Goal: Task Accomplishment & Management: Manage account settings

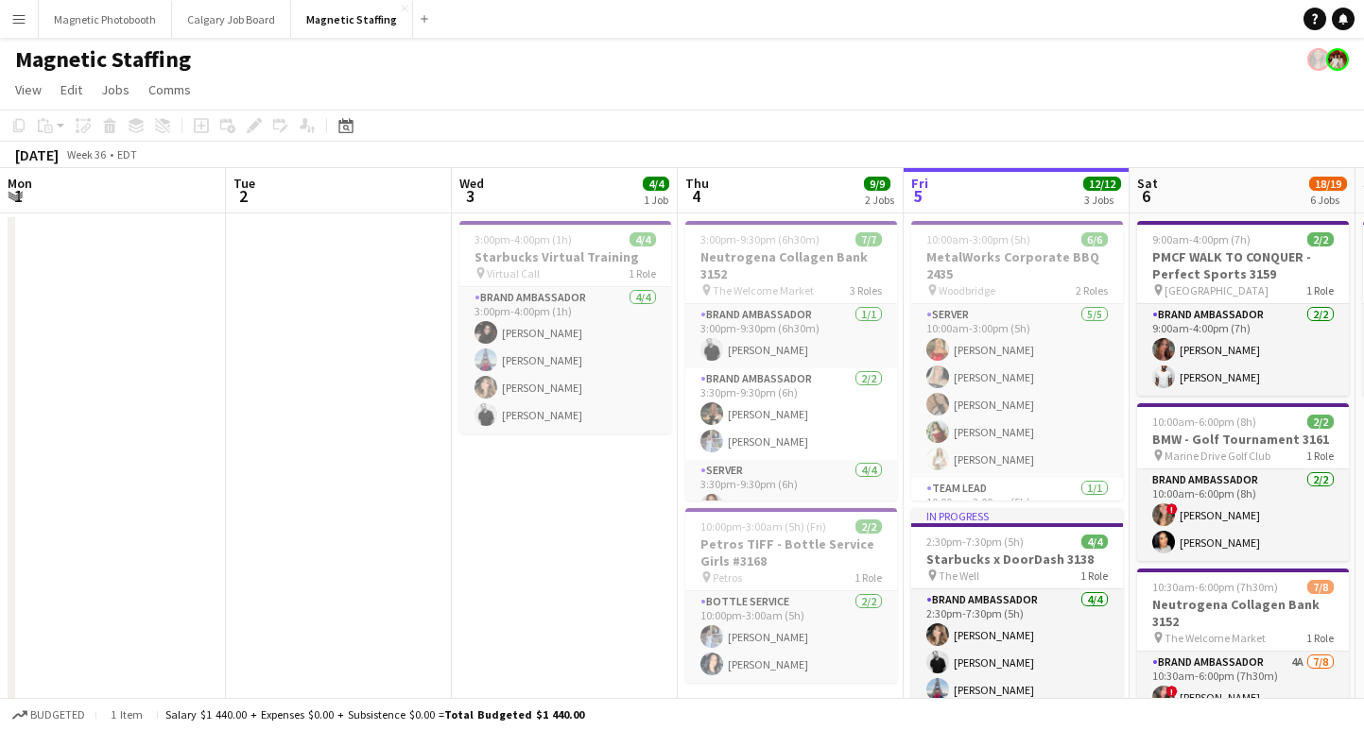
scroll to position [0, 599]
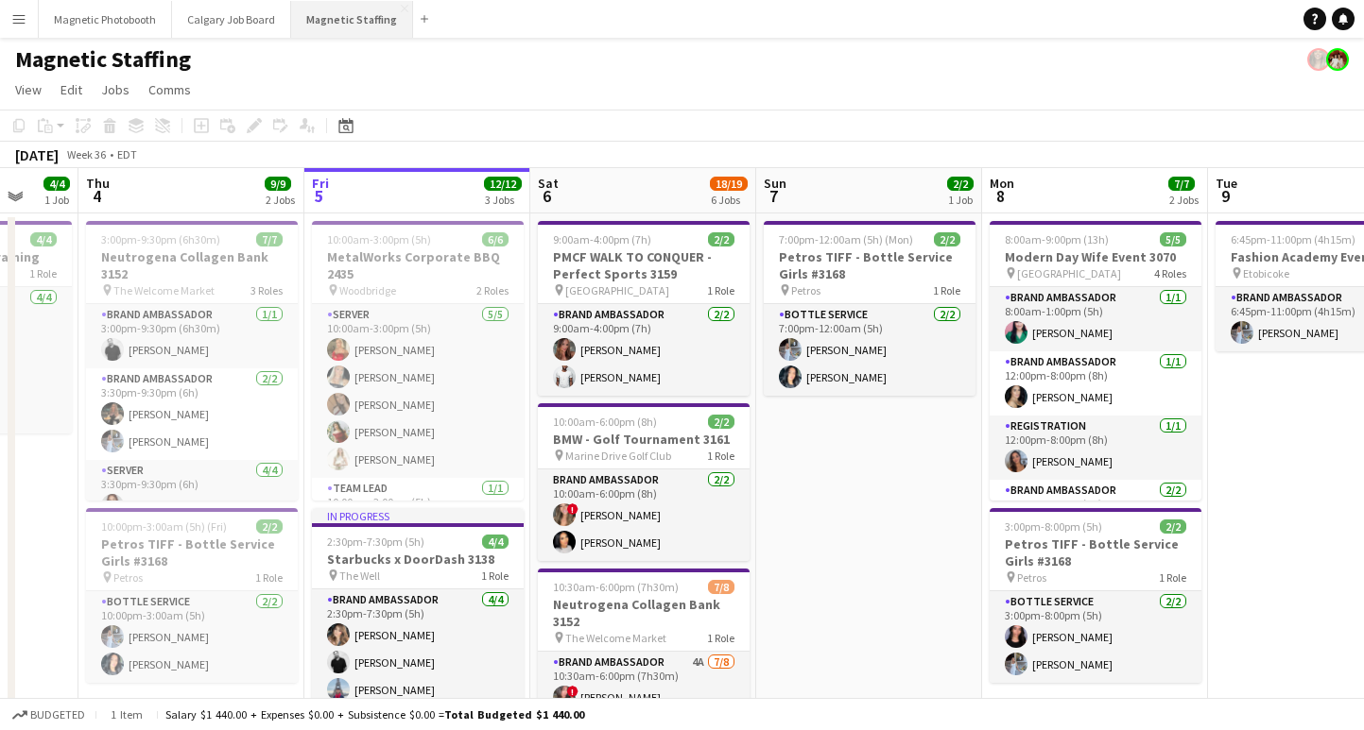
click at [321, 18] on button "Magnetic Staffing Close" at bounding box center [352, 19] width 122 height 37
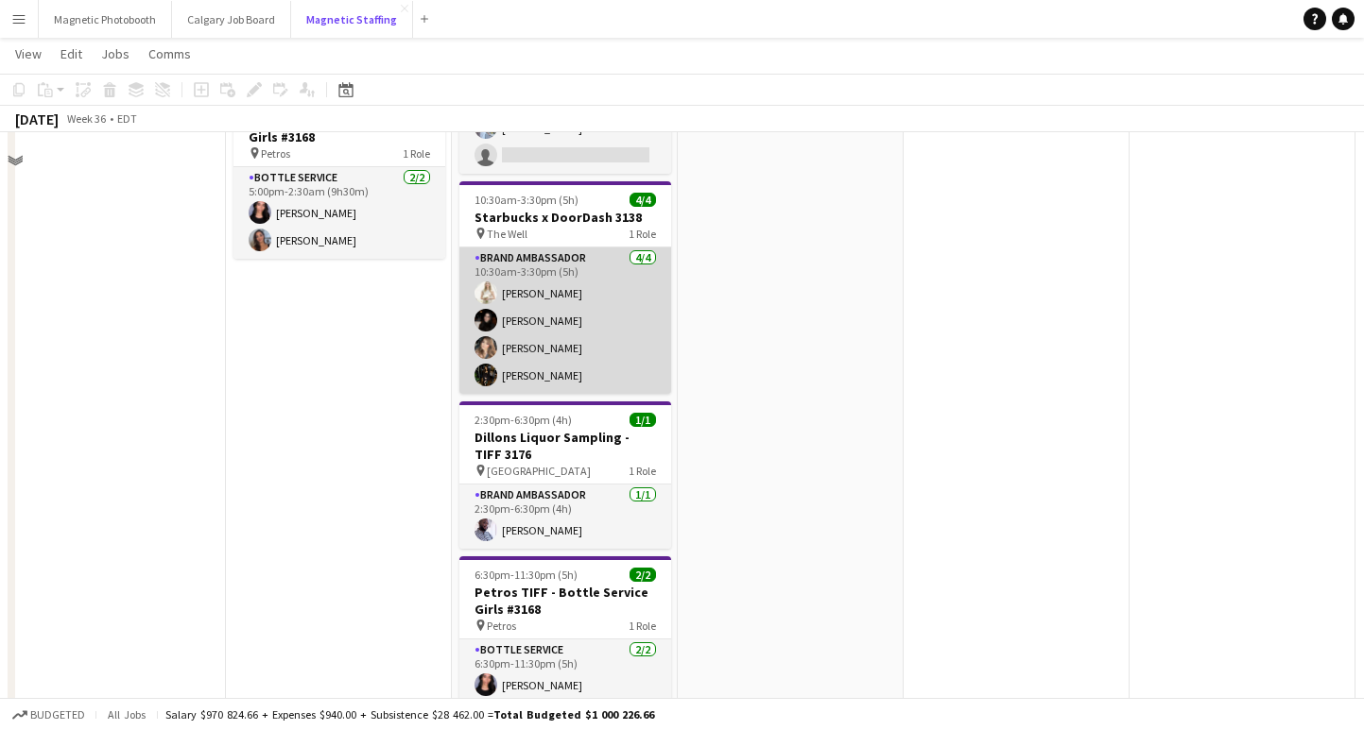
scroll to position [317, 0]
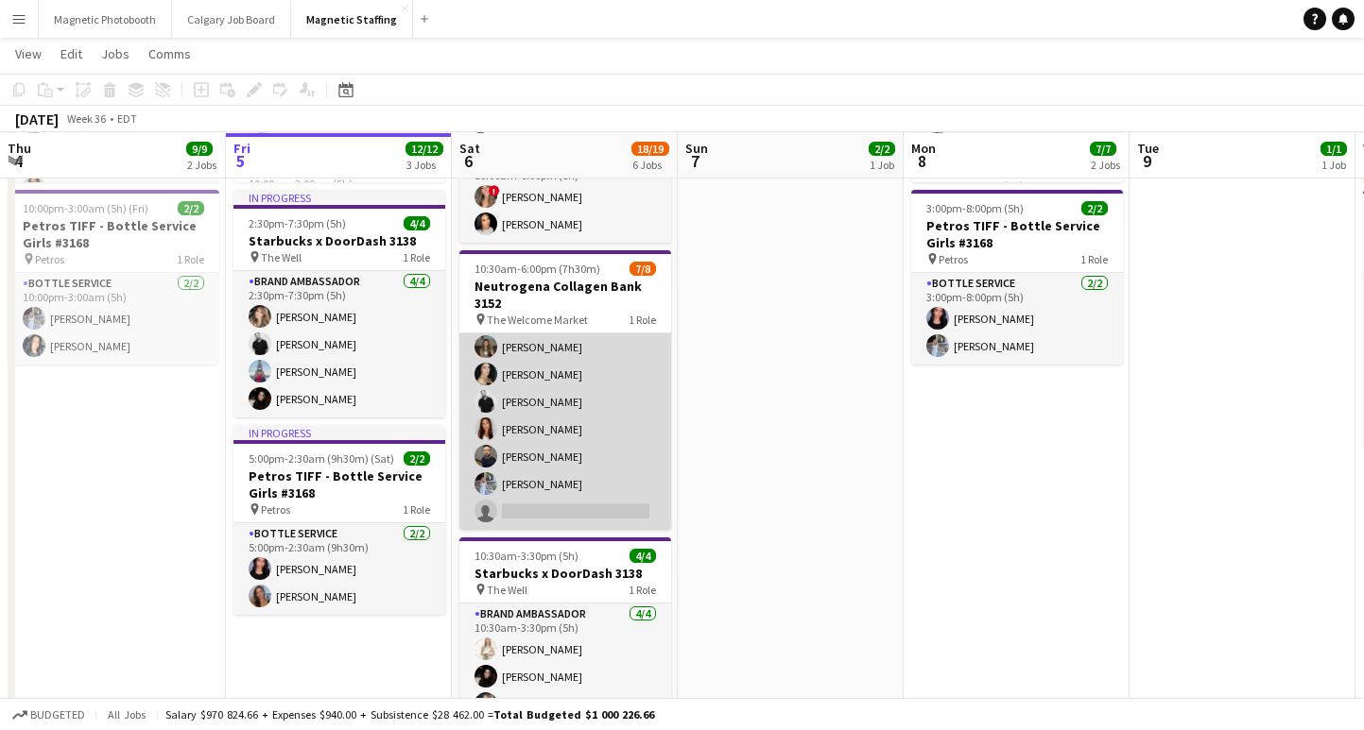
click at [557, 505] on app-card-role "Brand Ambassador 7A [DATE] 10:30am-6:00pm (7h30m) ! [PERSON_NAME] [PERSON_NAME]…" at bounding box center [565, 402] width 212 height 256
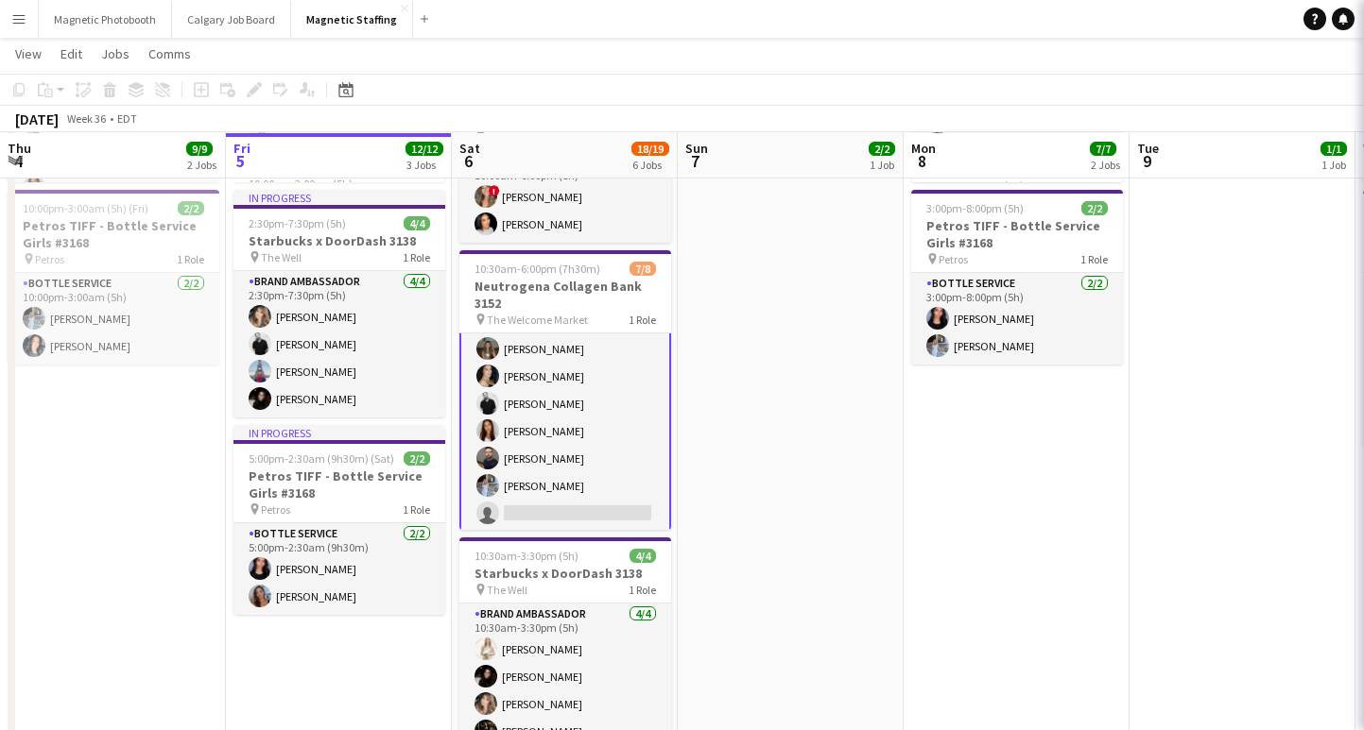
scroll to position [61, 0]
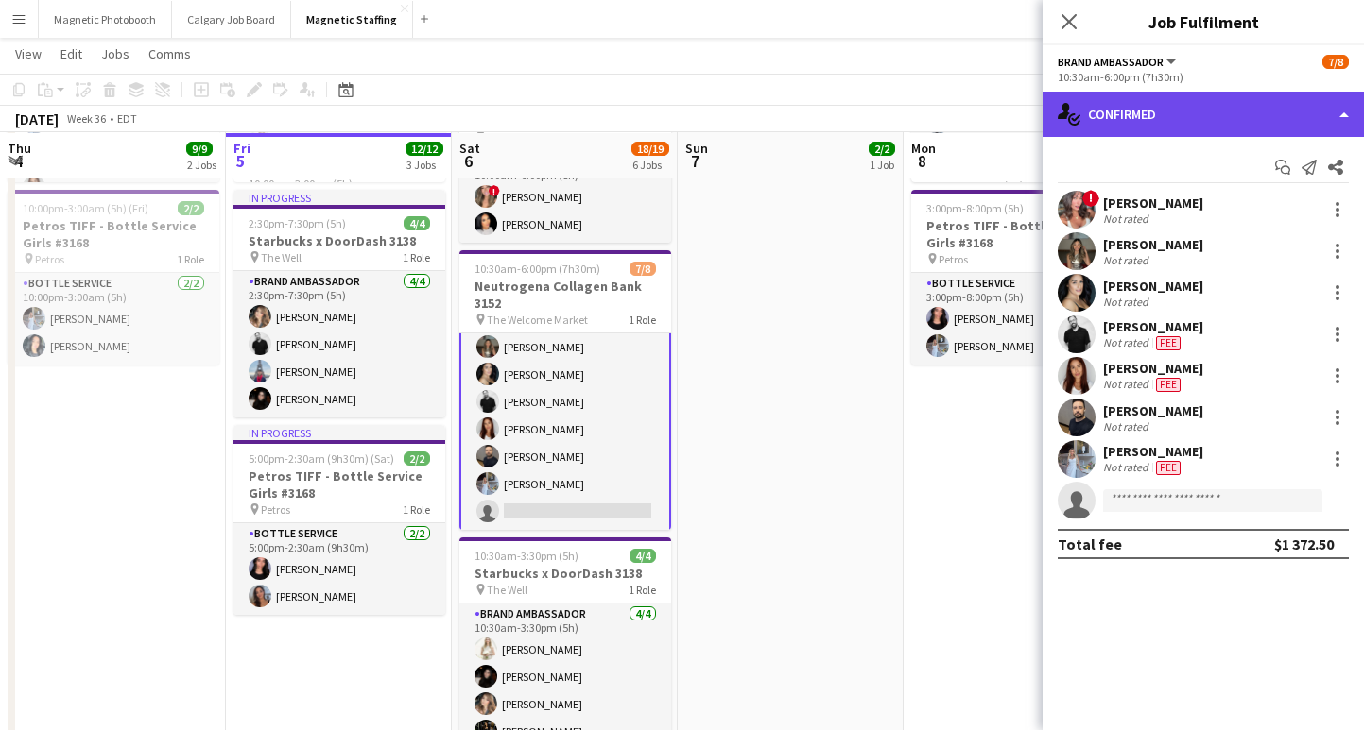
click at [1187, 112] on div "single-neutral-actions-check-2 Confirmed" at bounding box center [1202, 114] width 321 height 45
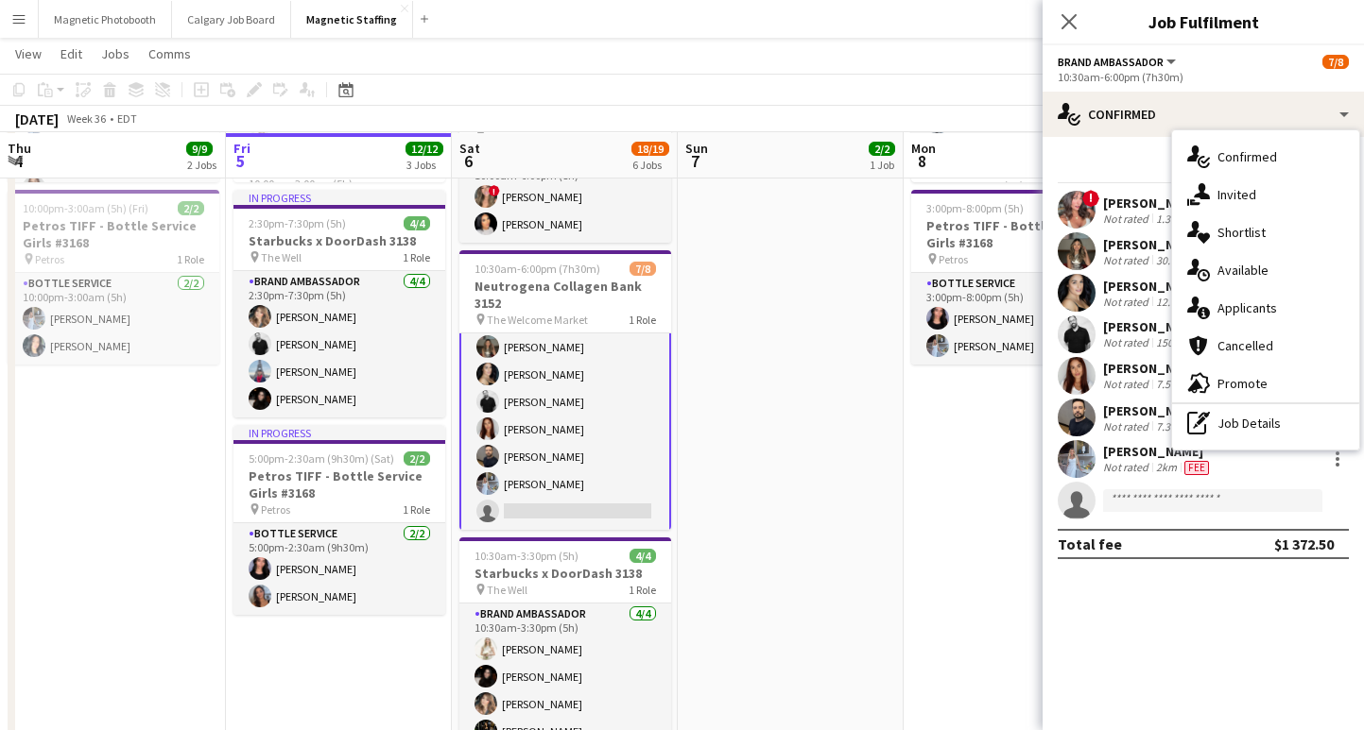
click at [1269, 322] on div "single-neutral-actions-information Applicants" at bounding box center [1265, 308] width 187 height 38
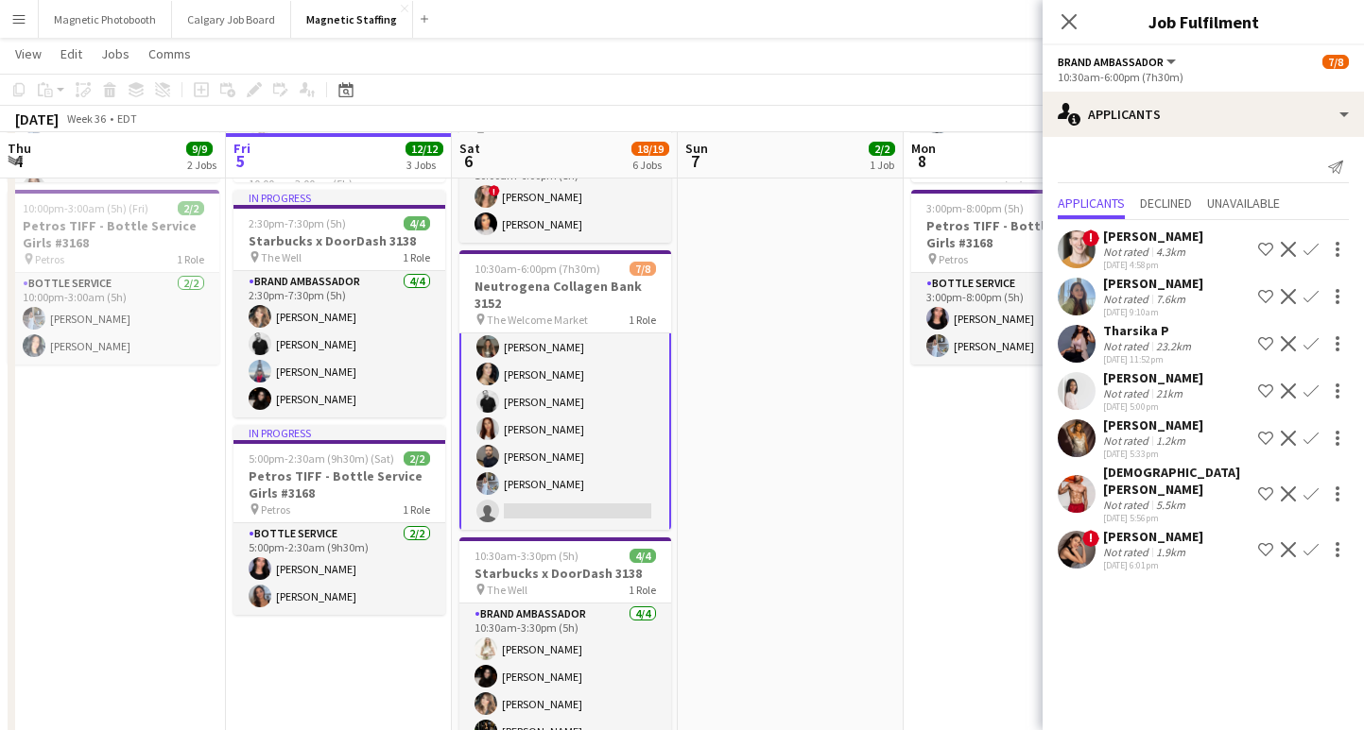
click at [1195, 478] on div "[DEMOGRAPHIC_DATA][PERSON_NAME]" at bounding box center [1176, 481] width 147 height 34
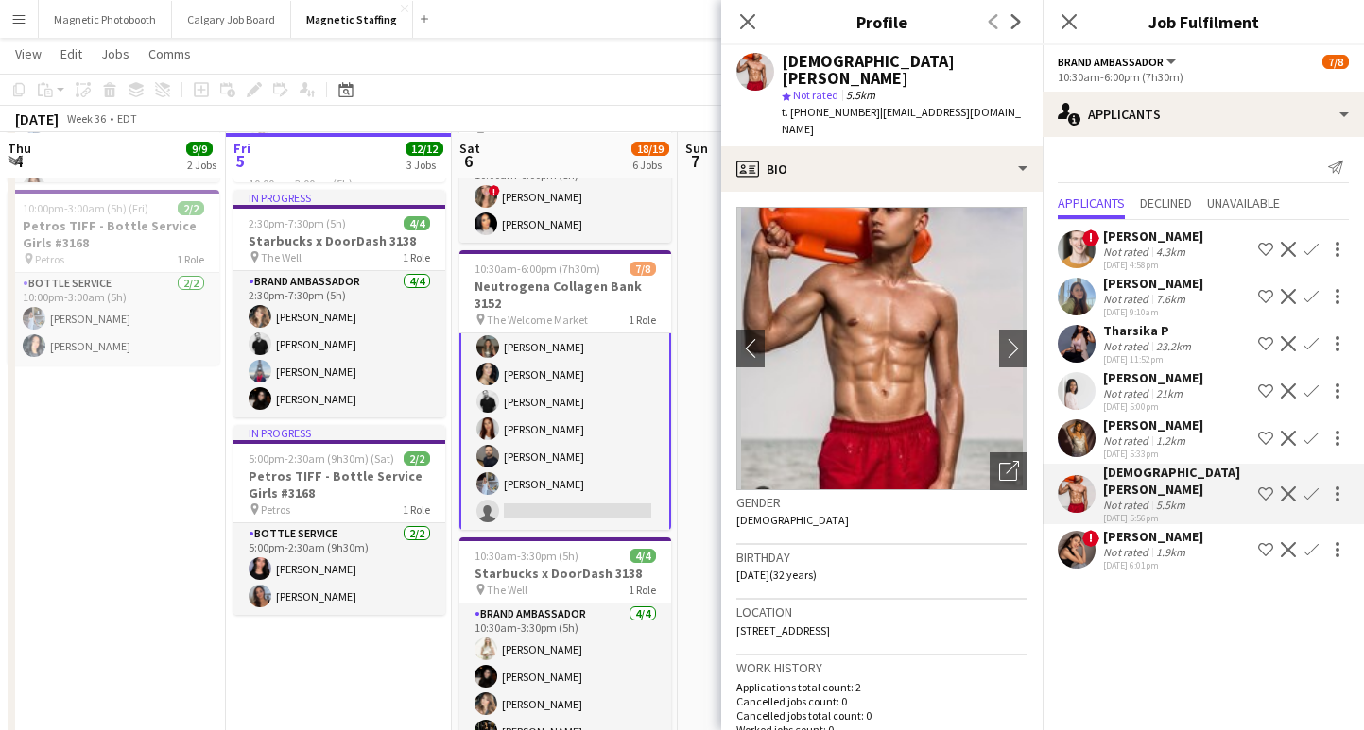
click at [1182, 423] on div "[PERSON_NAME]" at bounding box center [1153, 425] width 100 height 17
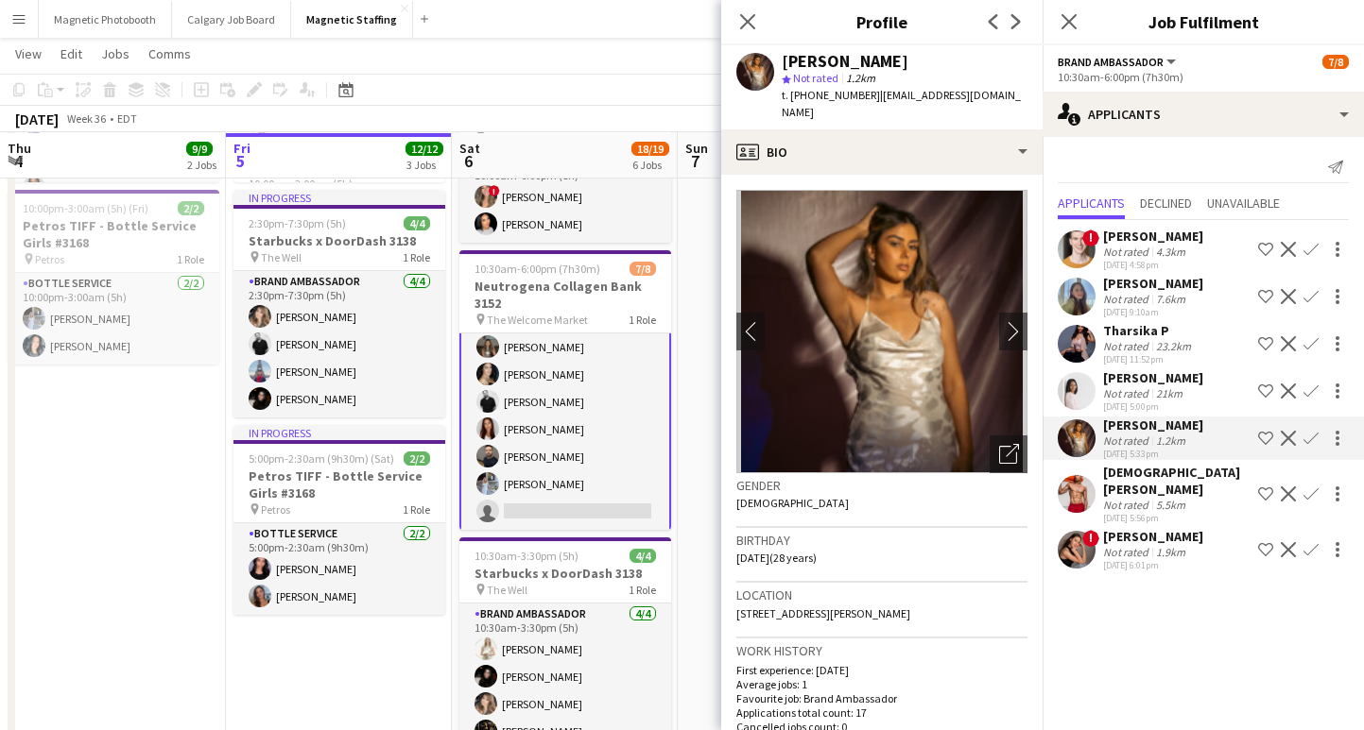
click at [1189, 330] on div "Tharsika P" at bounding box center [1149, 330] width 92 height 17
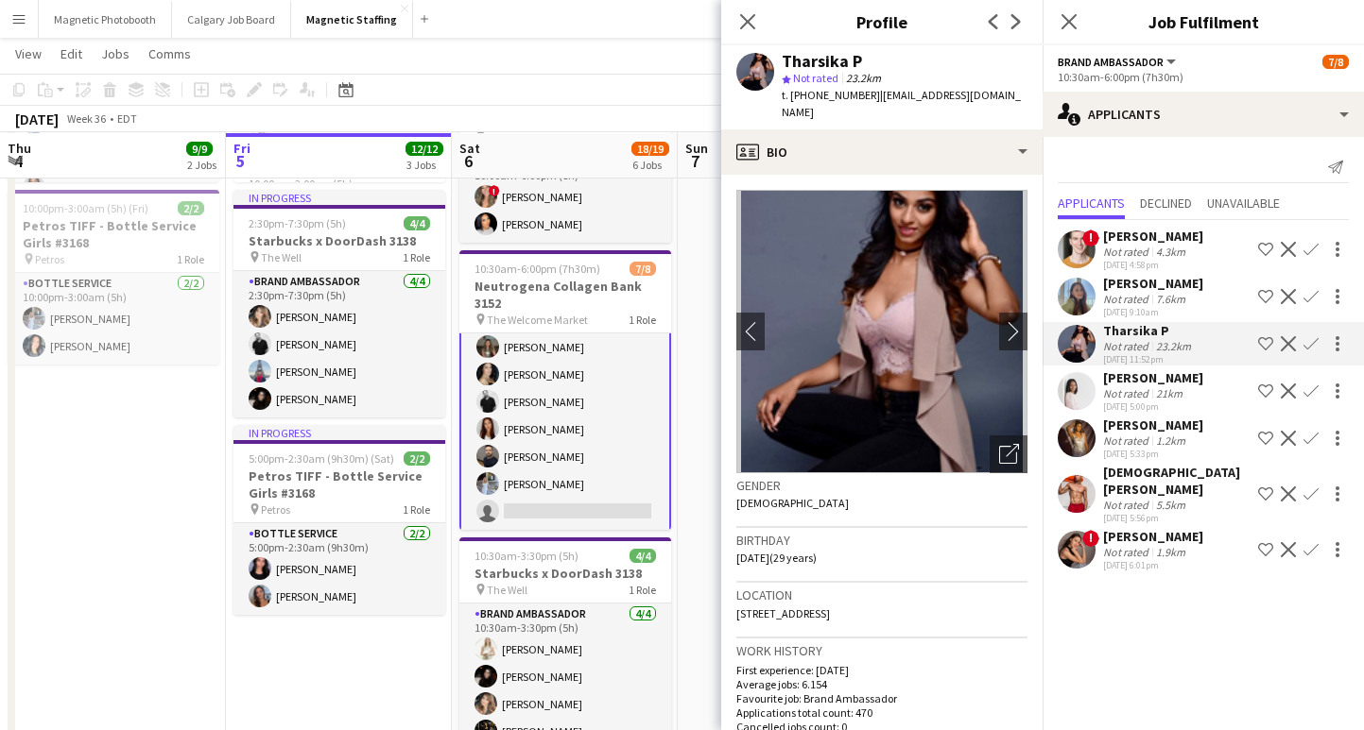
click at [1161, 498] on div "5.5km" at bounding box center [1170, 505] width 37 height 14
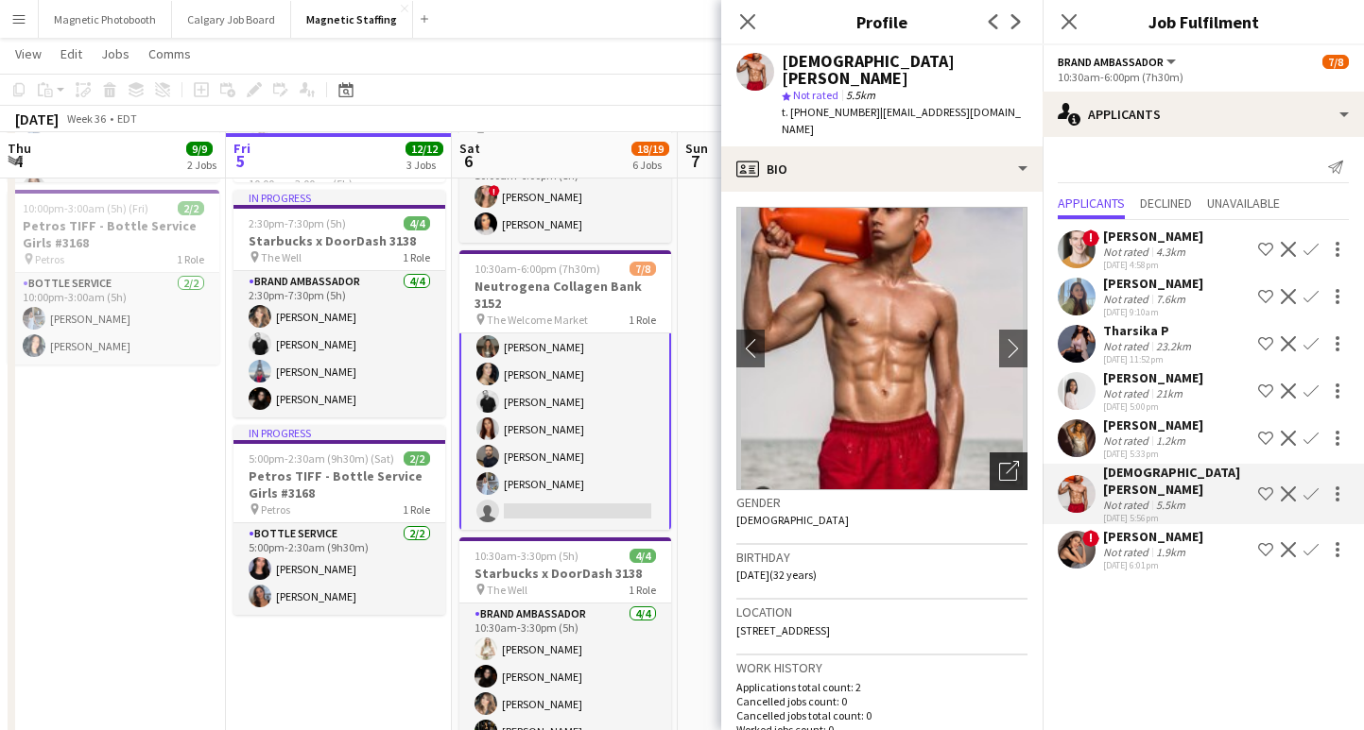
click at [1004, 461] on icon "Open photos pop-in" at bounding box center [1009, 471] width 20 height 20
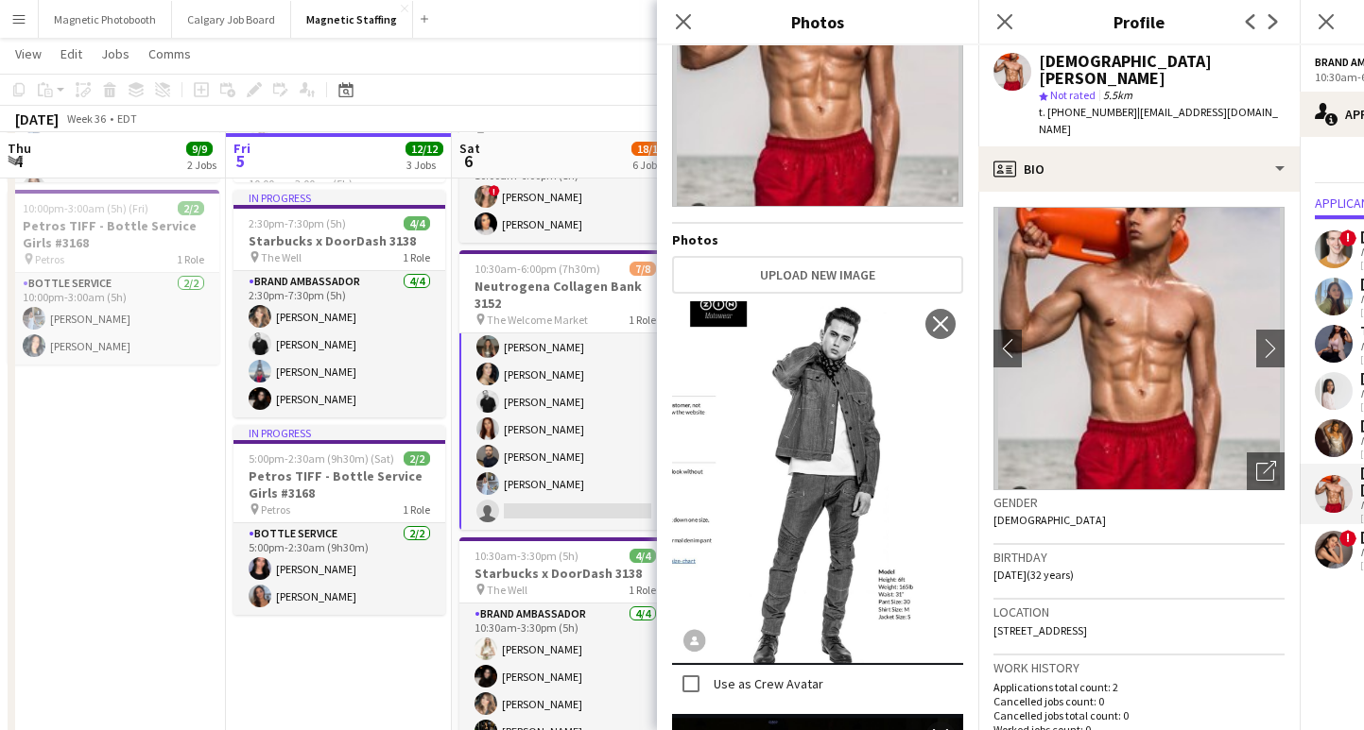
scroll to position [487, 0]
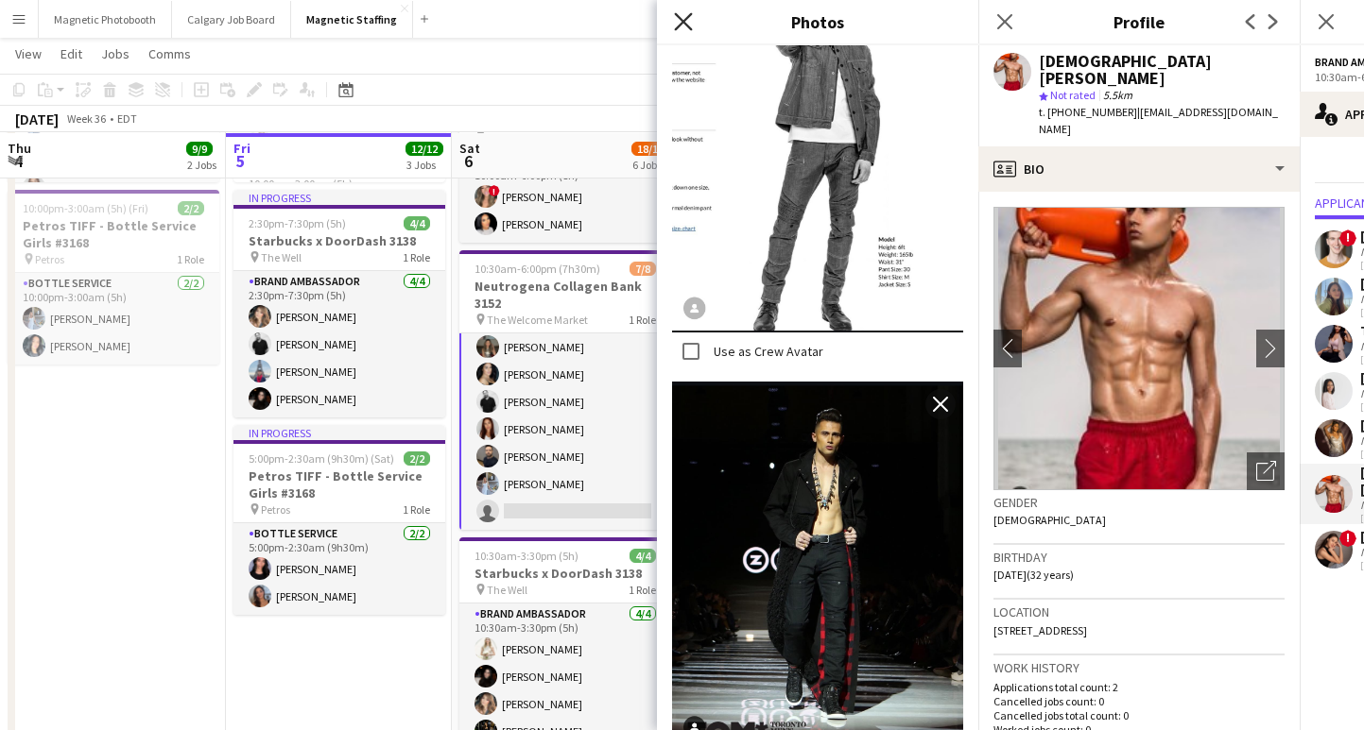
click at [690, 20] on icon "Close pop-in" at bounding box center [683, 21] width 18 height 18
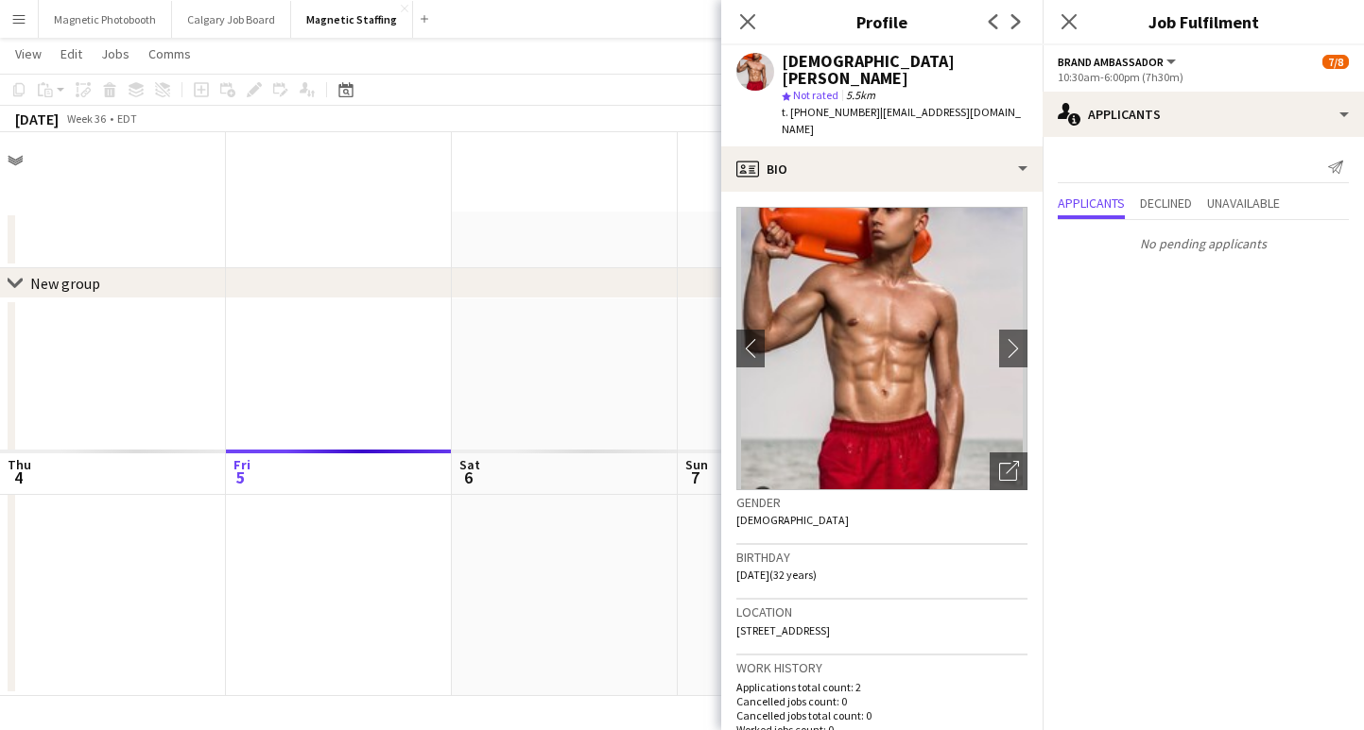
scroll to position [0, 0]
